Goal: Task Accomplishment & Management: Use online tool/utility

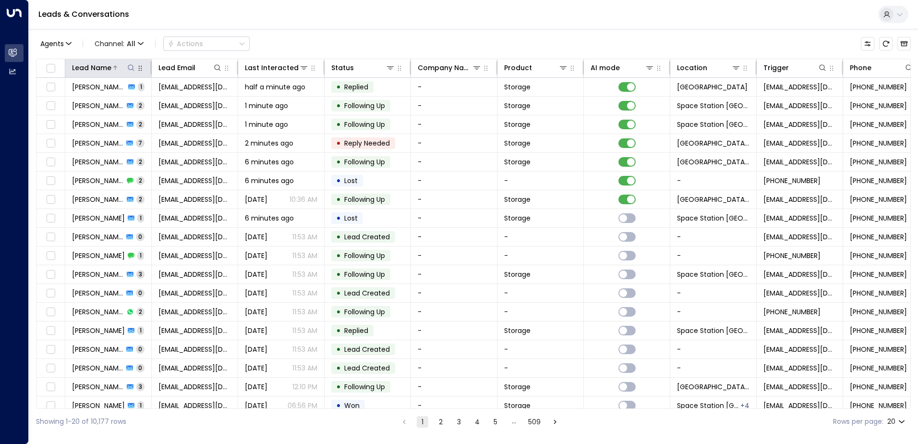
click at [130, 68] on icon at bounding box center [131, 68] width 8 height 8
type input "*****"
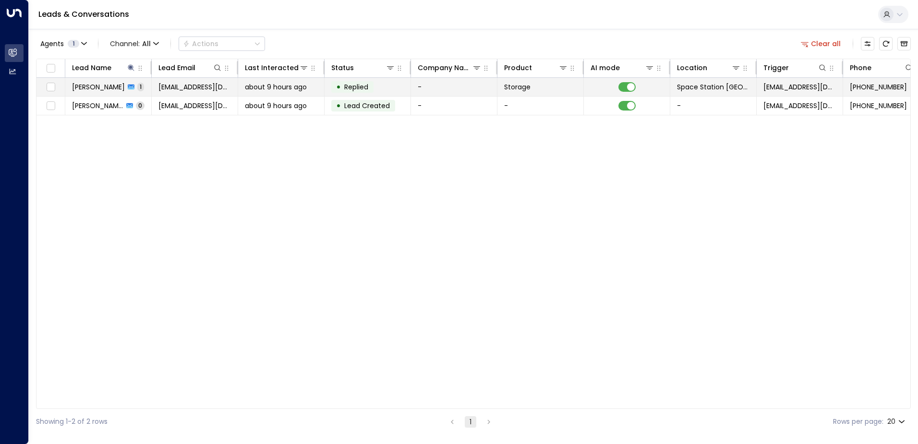
click at [284, 86] on span "about 9 hours ago" at bounding box center [276, 87] width 62 height 10
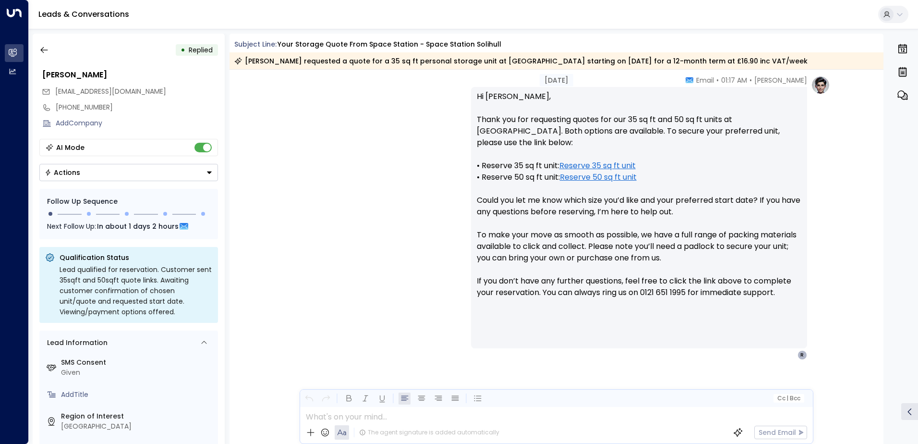
scroll to position [344, 0]
click at [45, 49] on icon "button" at bounding box center [44, 50] width 10 height 10
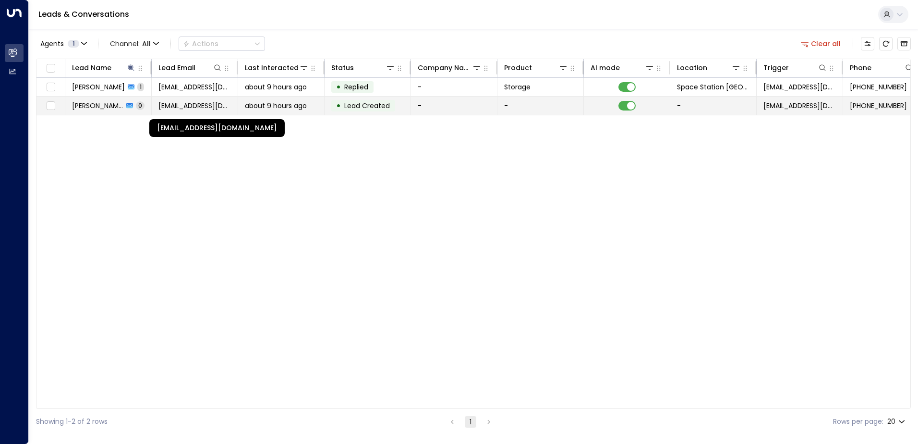
click at [181, 105] on span "[EMAIL_ADDRESS][DOMAIN_NAME]" at bounding box center [194, 106] width 72 height 10
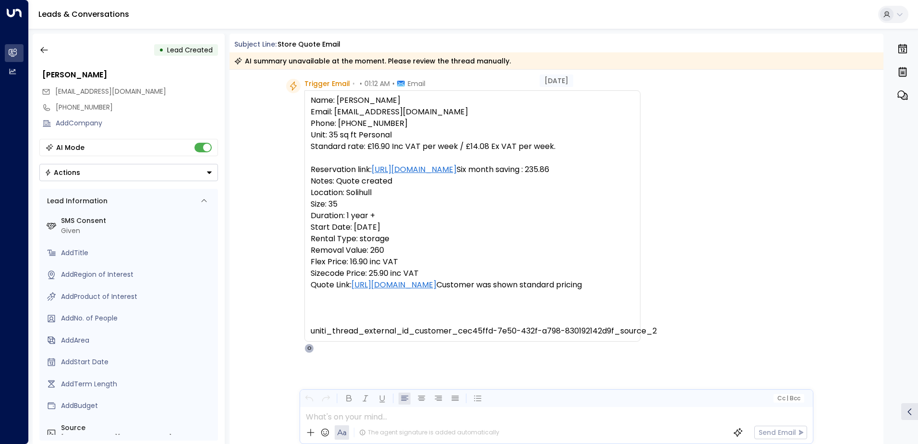
scroll to position [62, 0]
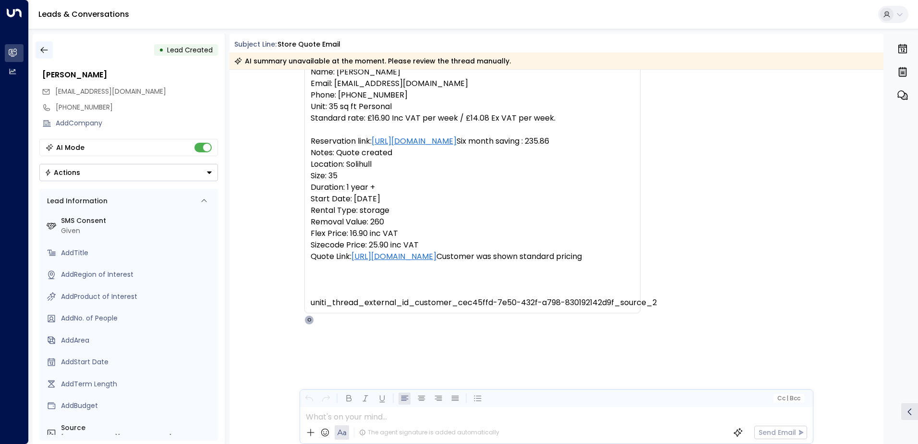
click at [44, 49] on icon "button" at bounding box center [44, 50] width 10 height 10
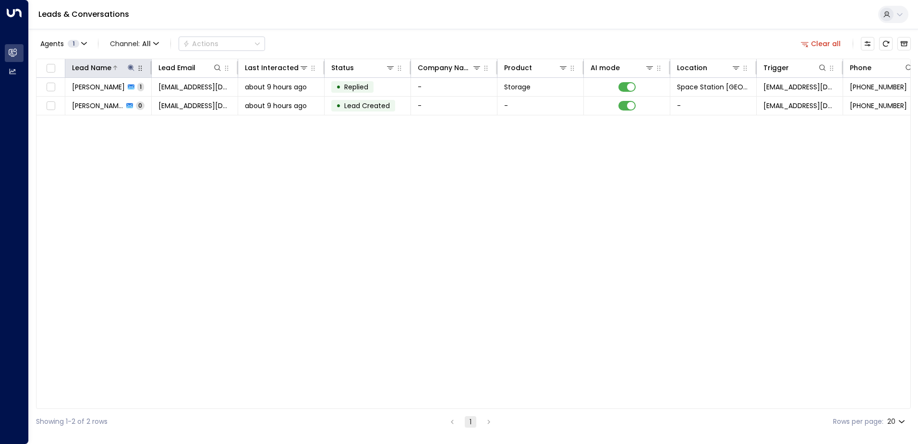
click at [131, 64] on icon at bounding box center [131, 68] width 8 height 8
type input "*"
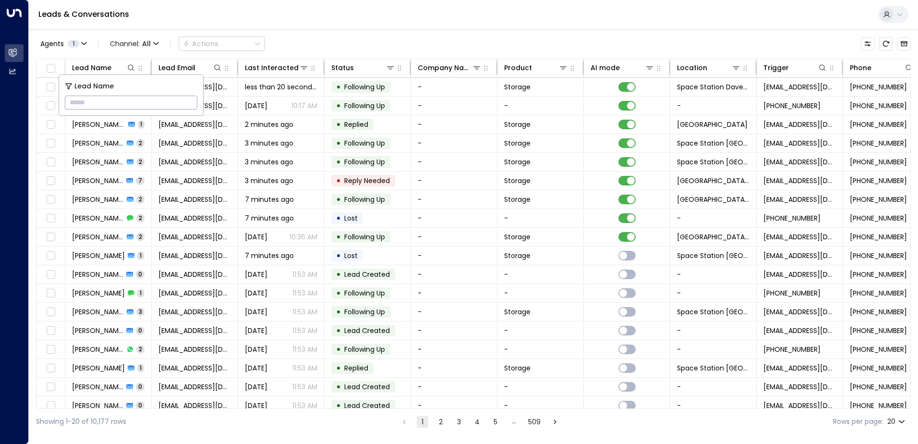
click at [306, 37] on div "Agents 1 Channel: All Actions" at bounding box center [473, 44] width 875 height 20
click at [133, 65] on icon at bounding box center [131, 68] width 8 height 8
click at [131, 70] on icon at bounding box center [131, 67] width 6 height 6
type input "*********"
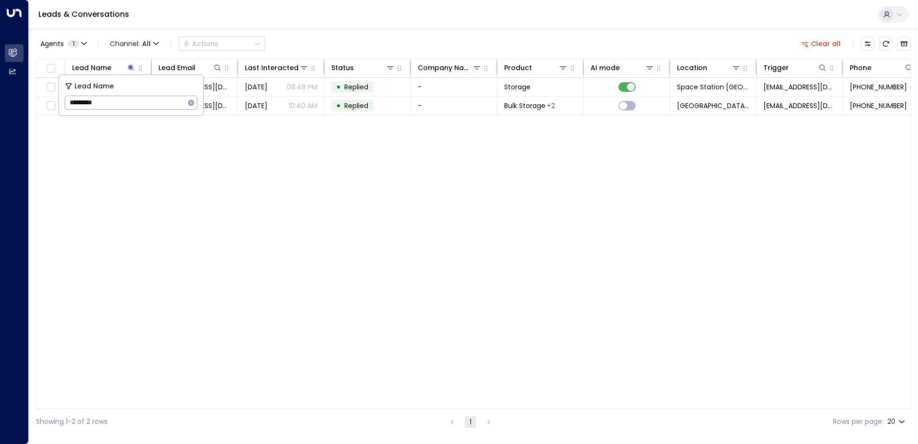
click at [214, 219] on div "Lead Name Lead Email Last Interacted Status Company Name Product AI mode Locati…" at bounding box center [473, 234] width 875 height 350
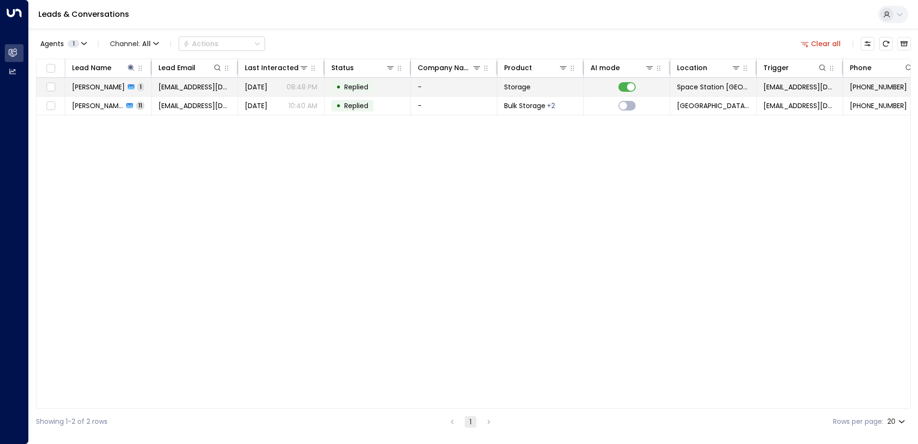
click at [363, 86] on span "Replied" at bounding box center [356, 87] width 24 height 10
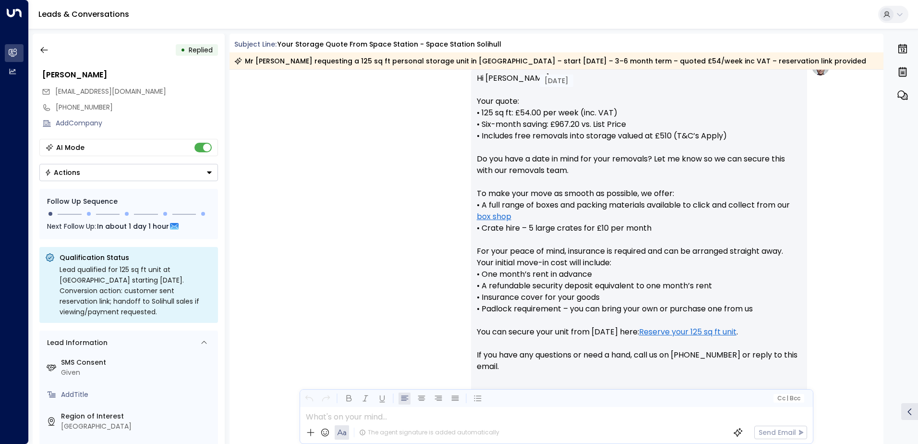
scroll to position [448, 0]
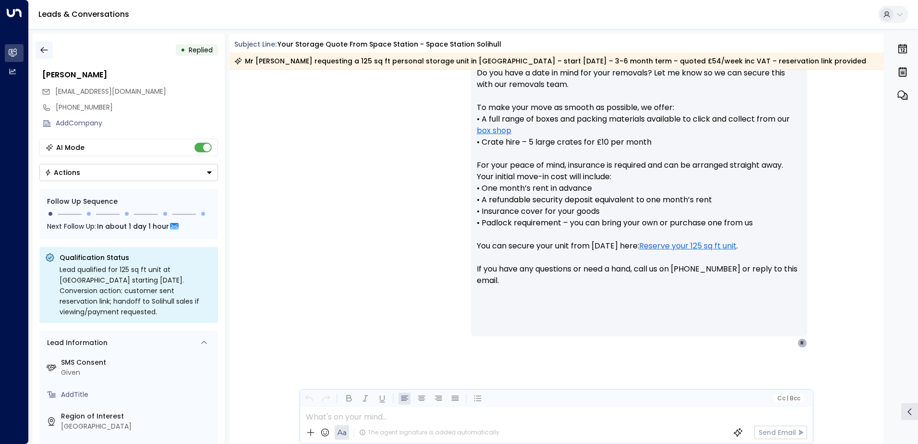
click at [46, 52] on icon "button" at bounding box center [44, 50] width 10 height 10
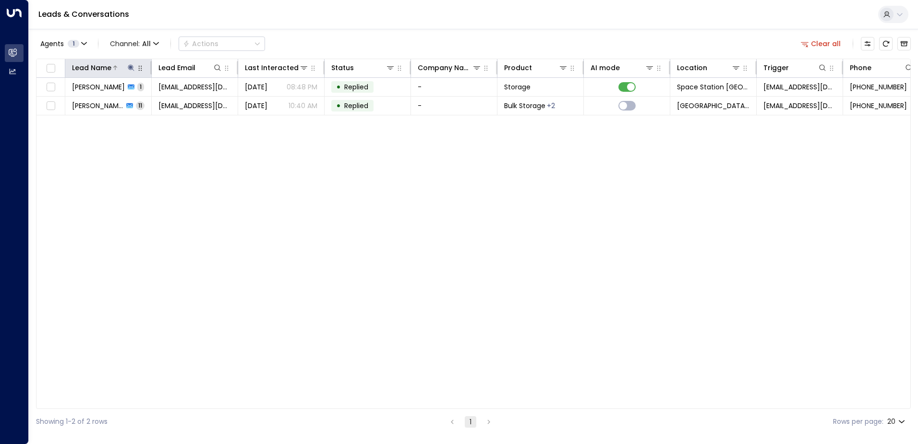
click at [133, 68] on icon at bounding box center [131, 67] width 6 height 6
type input "*"
type input "*****"
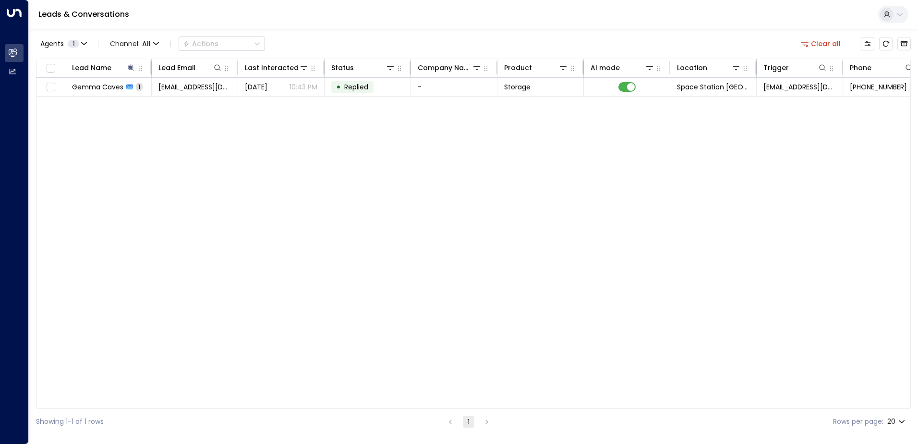
click at [311, 37] on div "Agents 1 Channel: All Actions Clear all" at bounding box center [473, 44] width 875 height 20
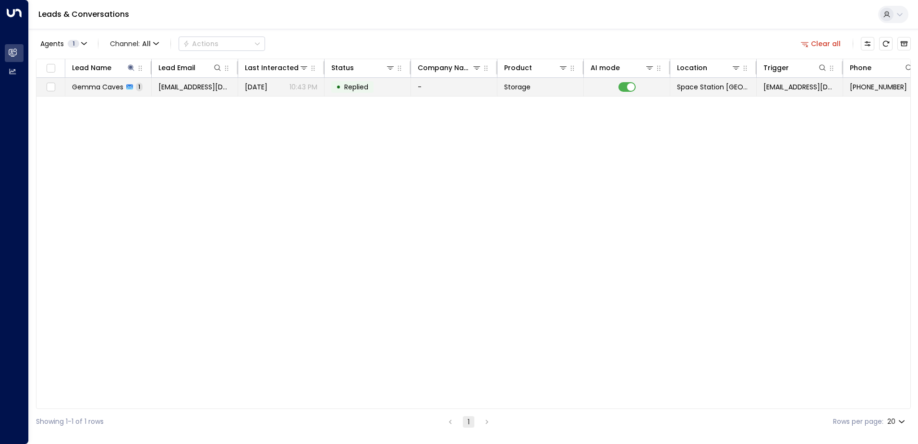
click at [286, 83] on div "[DATE] 10:43 PM" at bounding box center [281, 87] width 72 height 10
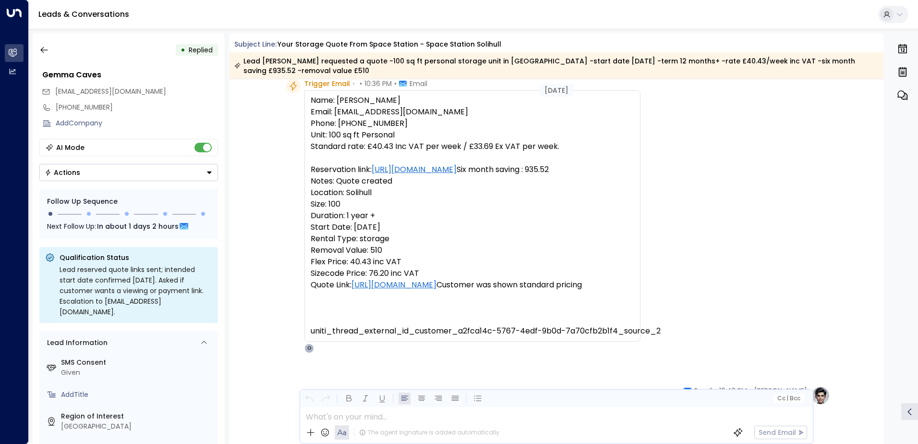
scroll to position [12, 0]
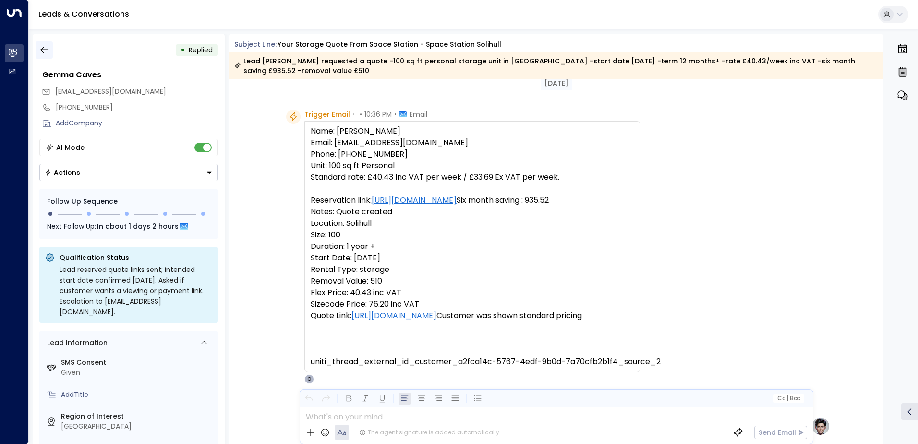
click at [46, 48] on icon "button" at bounding box center [44, 50] width 10 height 10
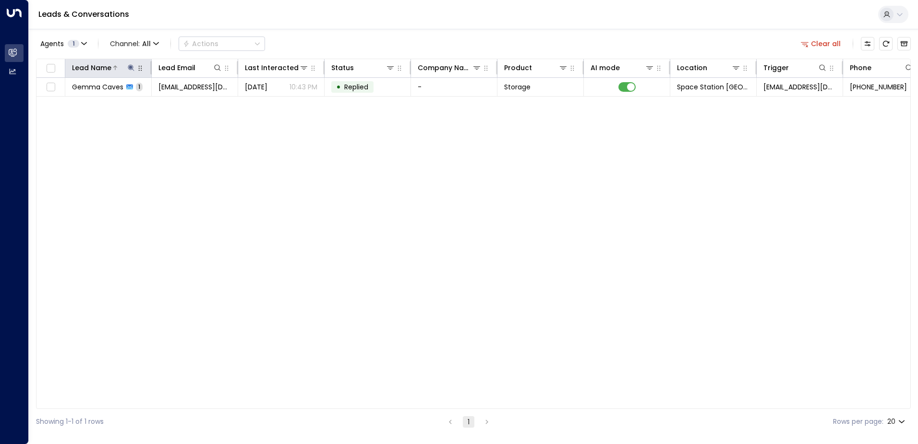
click at [130, 70] on icon at bounding box center [131, 68] width 8 height 8
type input "*"
type input "*****"
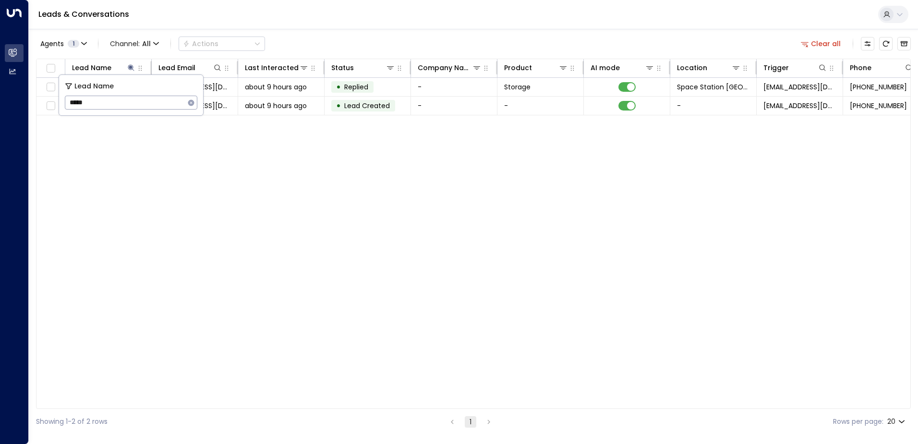
click at [337, 56] on div "Agents 1 Channel: All Actions Clear all Lead Name Lead Email Last Interacted St…" at bounding box center [473, 231] width 875 height 405
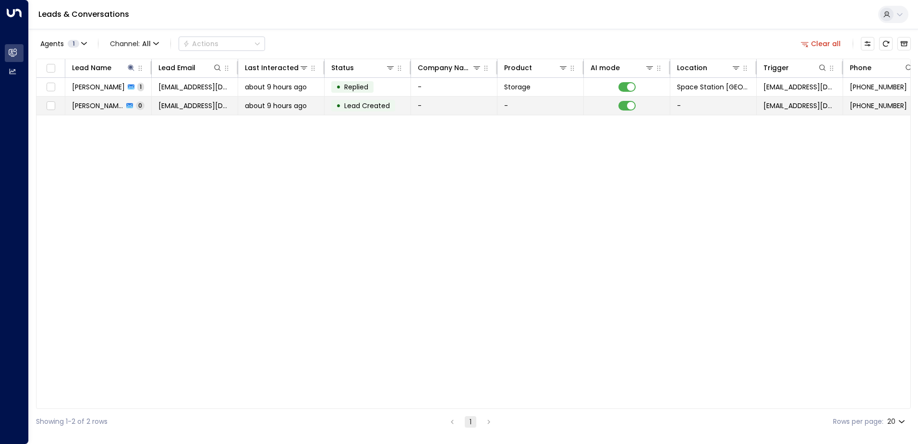
click at [352, 104] on span "Lead Created" at bounding box center [367, 106] width 46 height 10
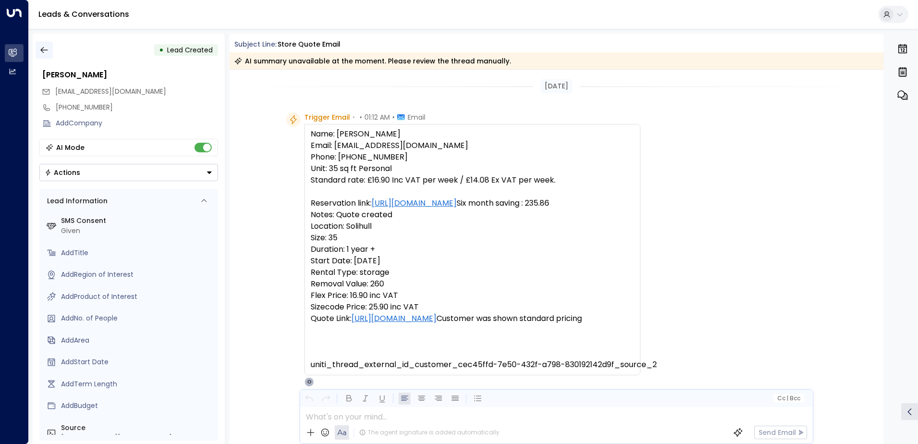
click at [44, 48] on icon "button" at bounding box center [44, 50] width 10 height 10
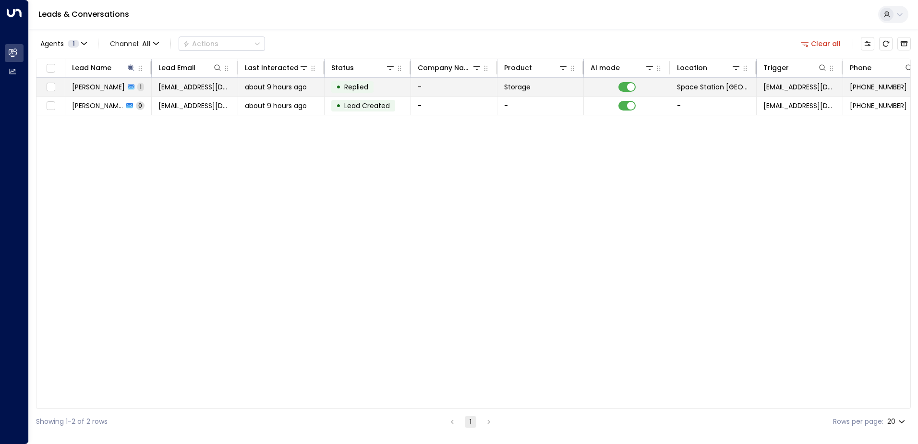
click at [234, 83] on td "[EMAIL_ADDRESS][DOMAIN_NAME]" at bounding box center [195, 87] width 86 height 18
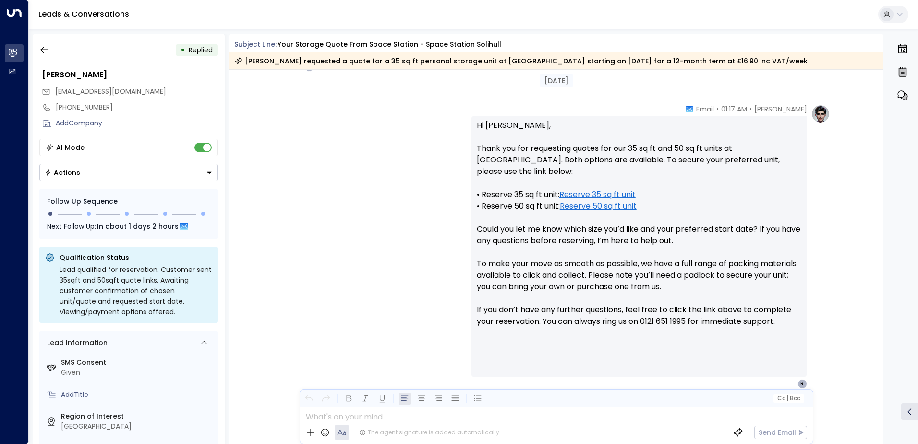
scroll to position [344, 0]
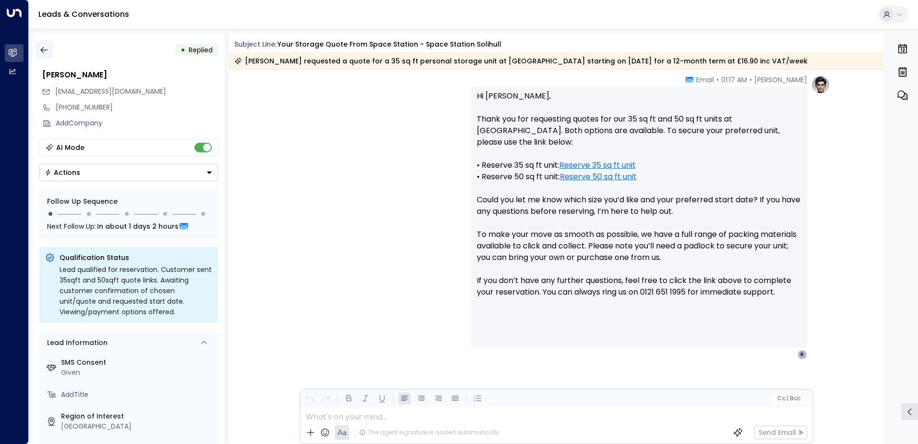
click at [51, 47] on button "button" at bounding box center [44, 49] width 17 height 17
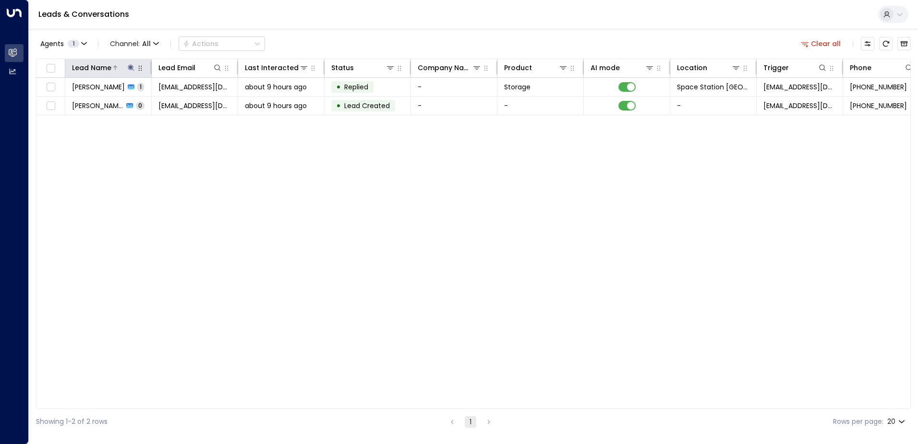
click at [134, 67] on icon at bounding box center [131, 68] width 8 height 8
type input "*"
type input "****"
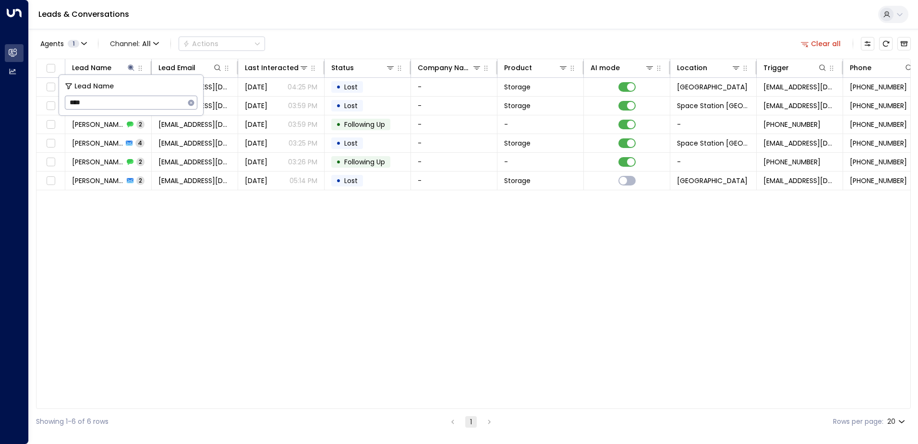
click at [350, 34] on div "Agents 1 Channel: All Actions Clear all" at bounding box center [473, 44] width 875 height 20
